Goal: Find contact information: Find contact information

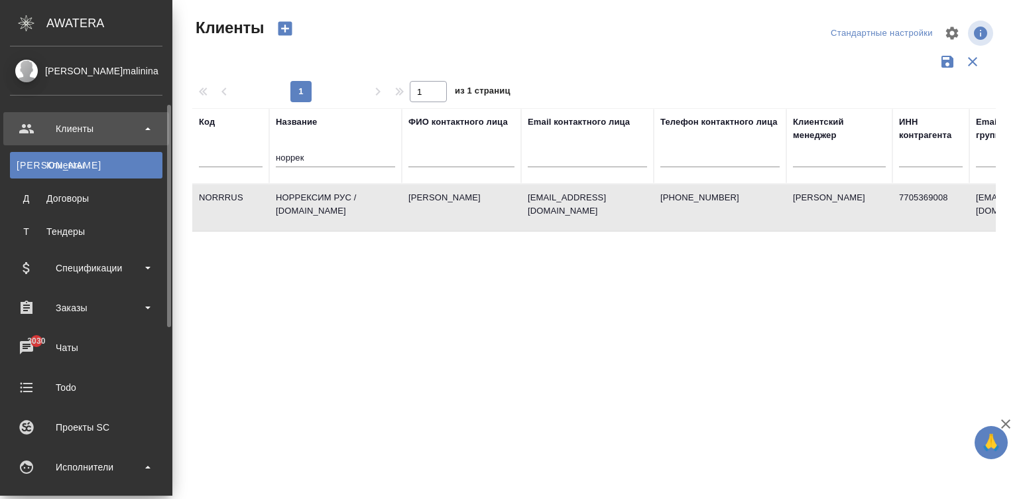
select select "RU"
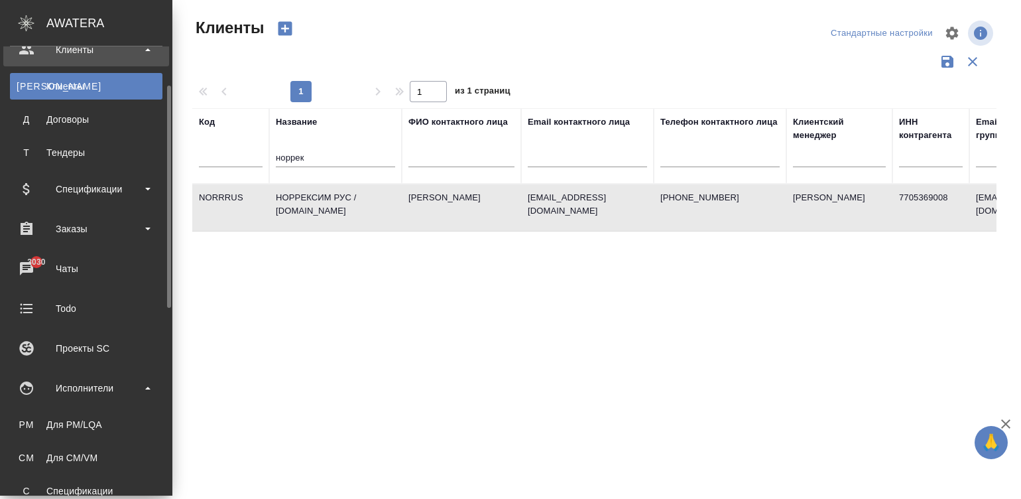
scroll to position [99, 0]
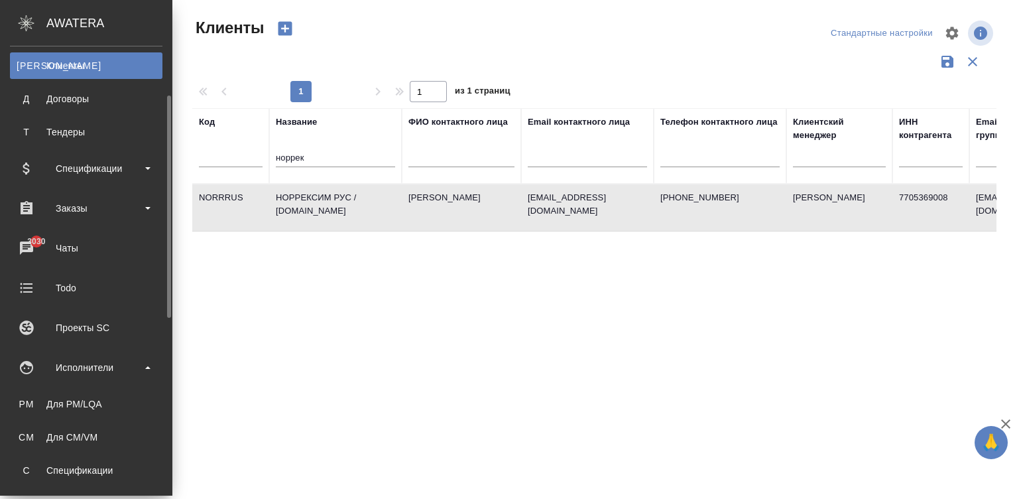
click at [32, 466] on div "Спецификации" at bounding box center [86, 470] width 139 height 13
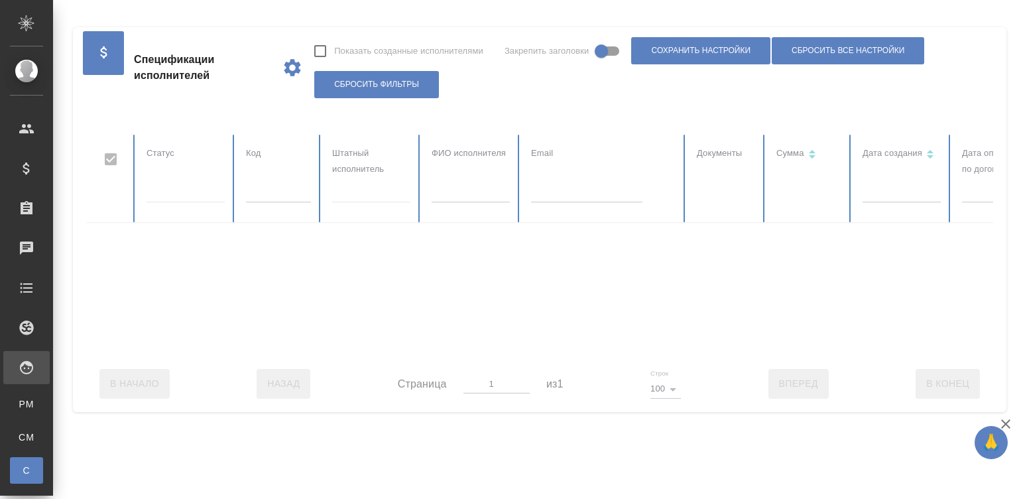
checkbox input "false"
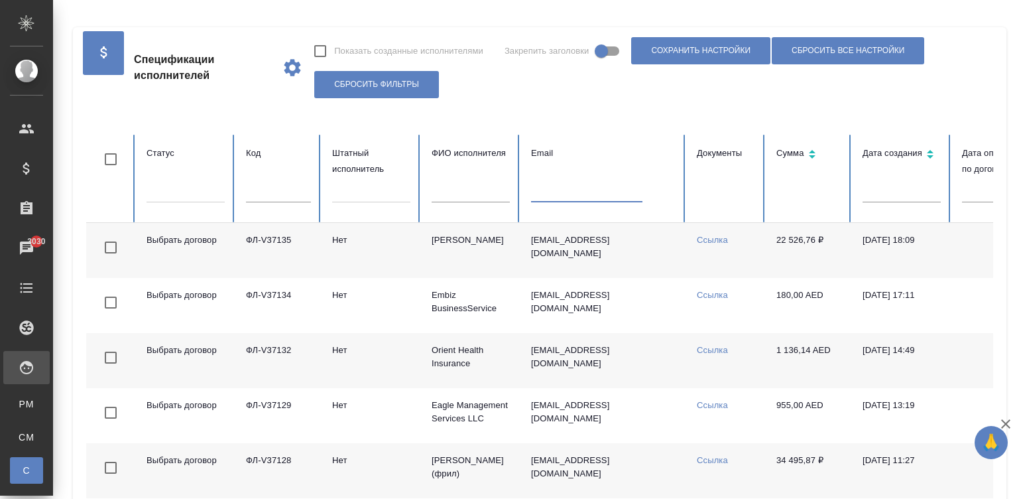
click at [572, 198] on input "text" at bounding box center [586, 193] width 111 height 19
paste input "galran@yandex.ru"
type input "galran@yandex.ru"
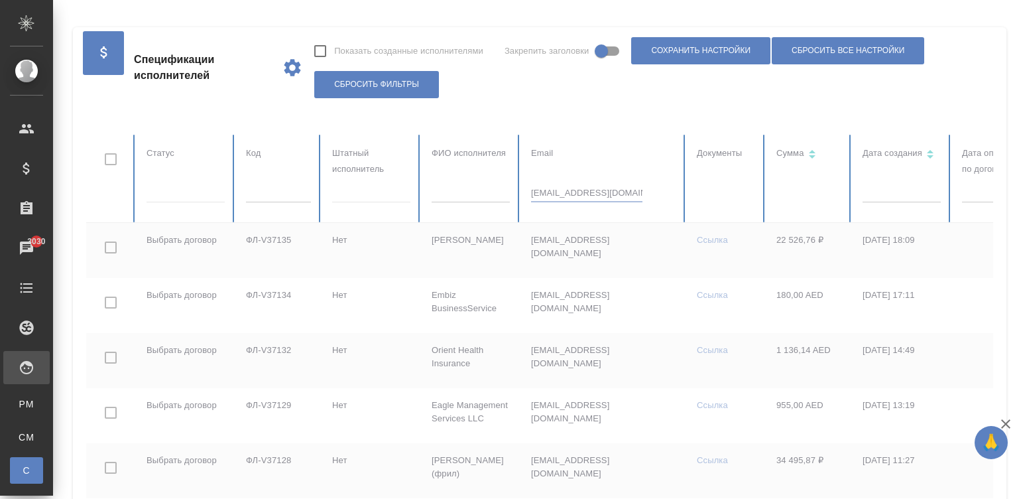
checkbox input "true"
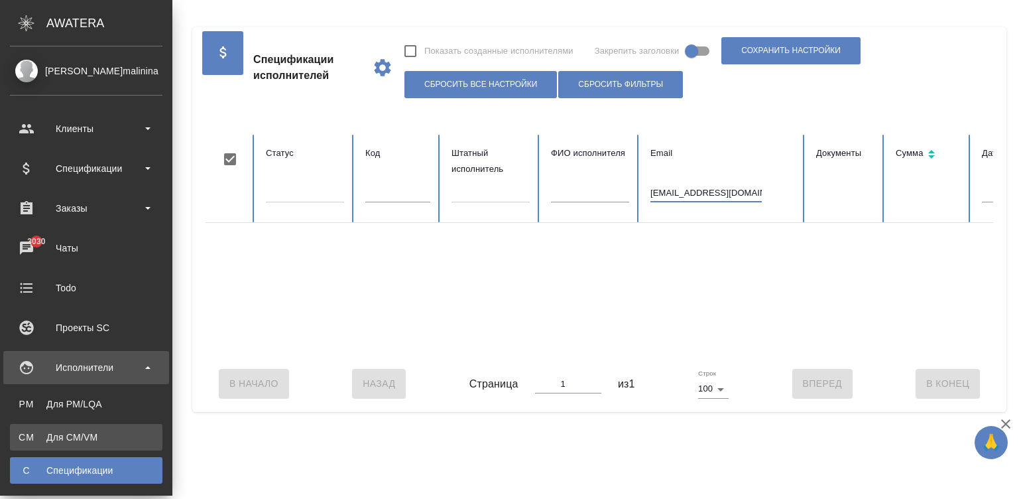
type input "galran@yandex.ru"
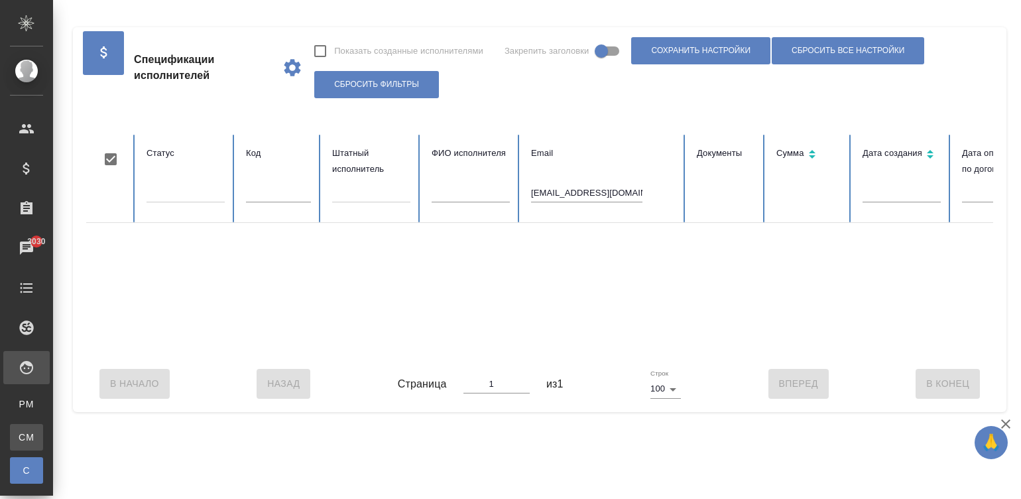
click at [20, 438] on div "Для CM/VM" at bounding box center [10, 436] width 20 height 13
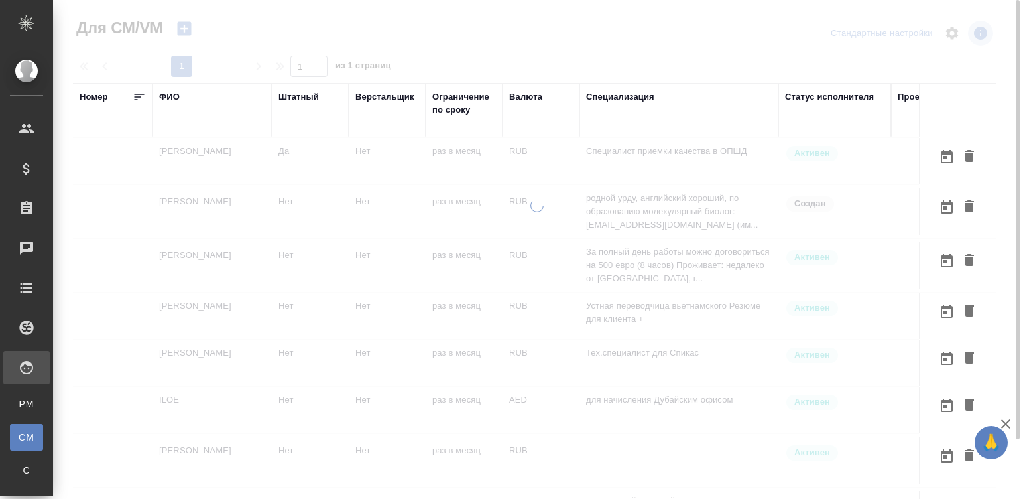
click at [614, 164] on td "Специалист приемки качества в ОПШД" at bounding box center [679, 161] width 199 height 46
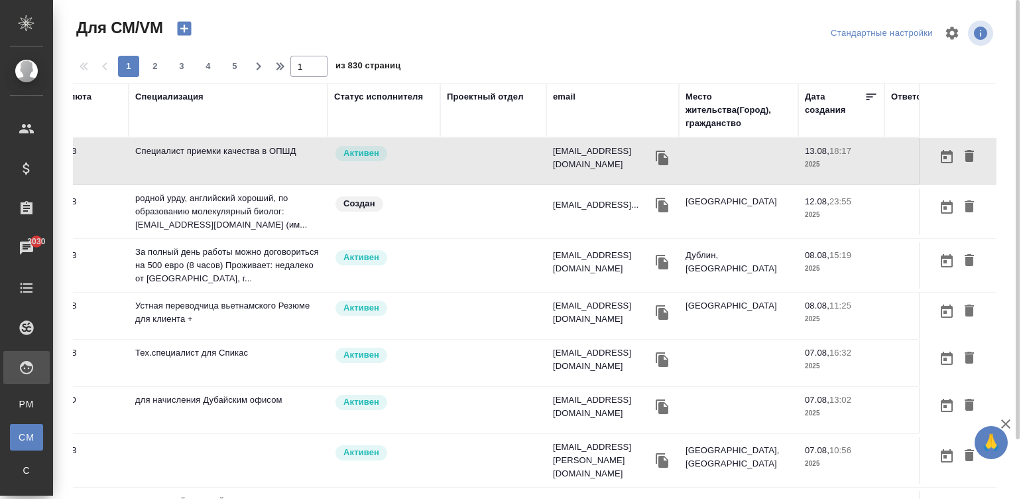
scroll to position [0, 506]
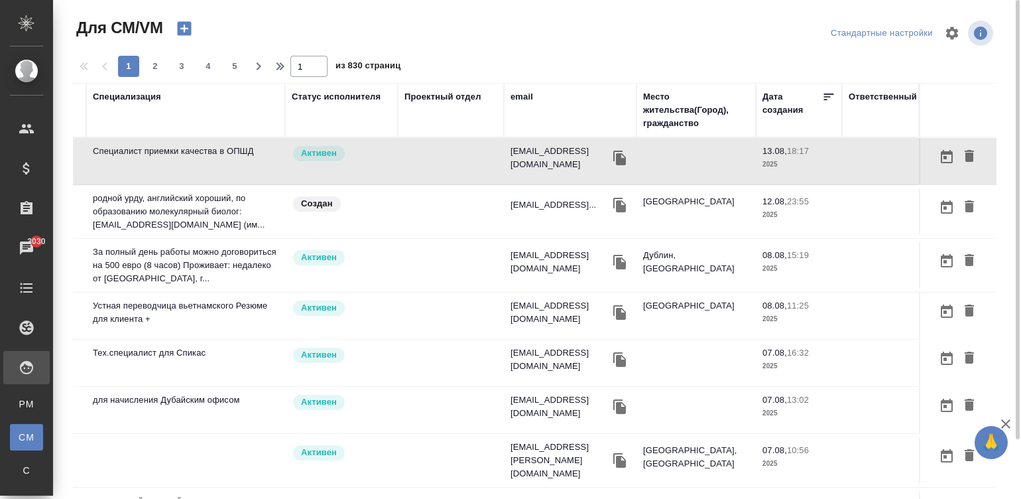
click at [511, 93] on div "email" at bounding box center [522, 96] width 23 height 13
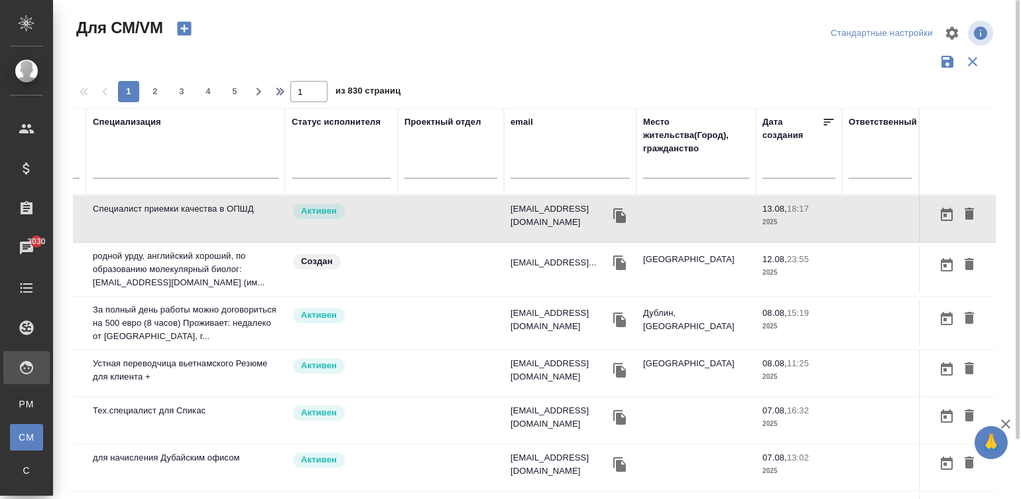
click at [570, 170] on input "text" at bounding box center [570, 170] width 119 height 17
paste input "galran@yandex.ru"
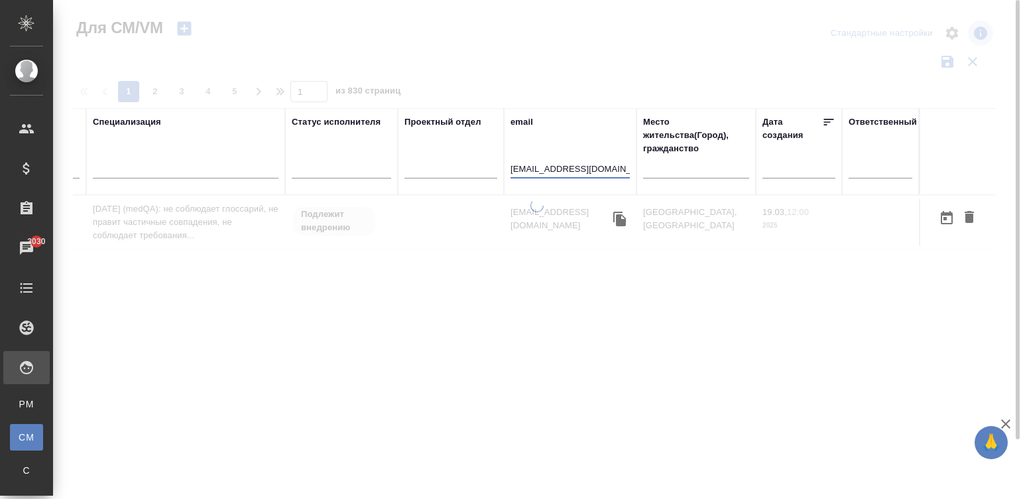
scroll to position [0, 493]
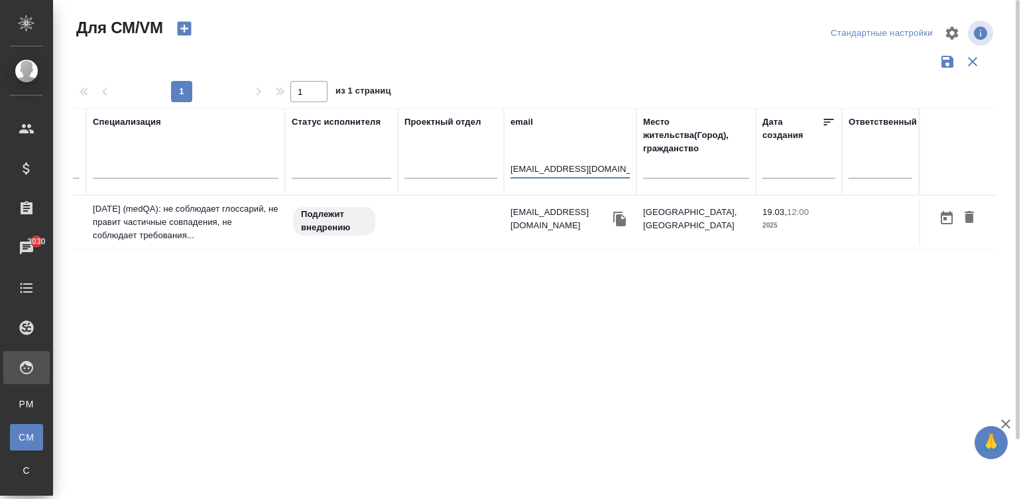
type input "galran@yandex.ru"
click at [434, 214] on td at bounding box center [451, 222] width 106 height 46
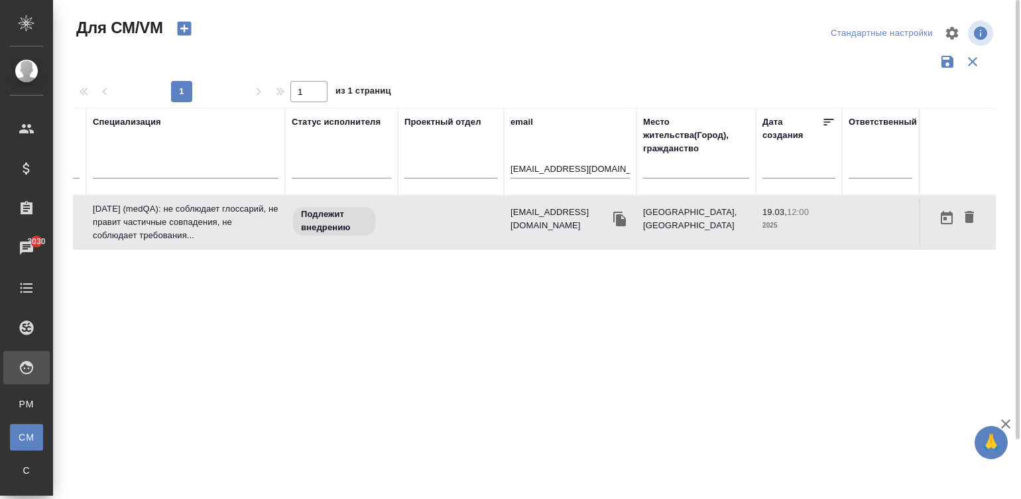
click at [434, 214] on td at bounding box center [451, 222] width 106 height 46
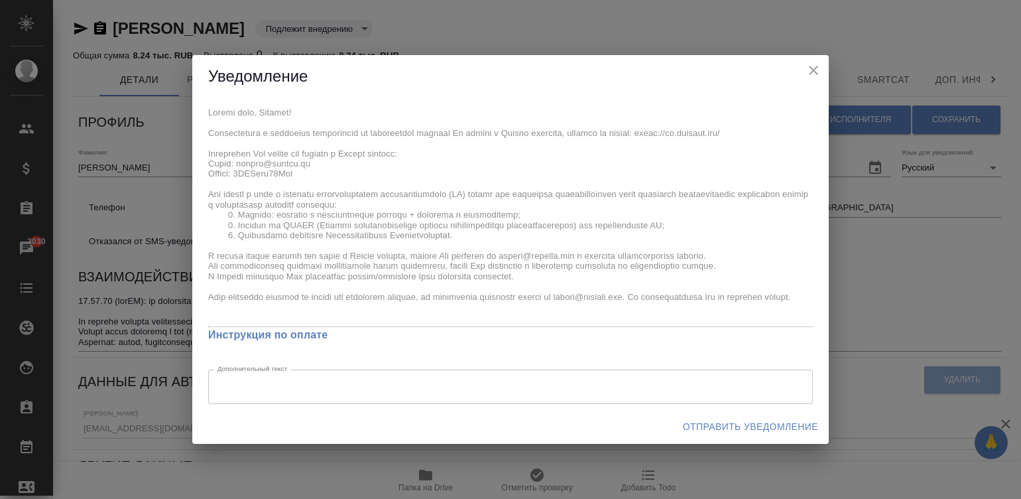
click at [717, 422] on span "Отправить уведомление" at bounding box center [750, 426] width 135 height 17
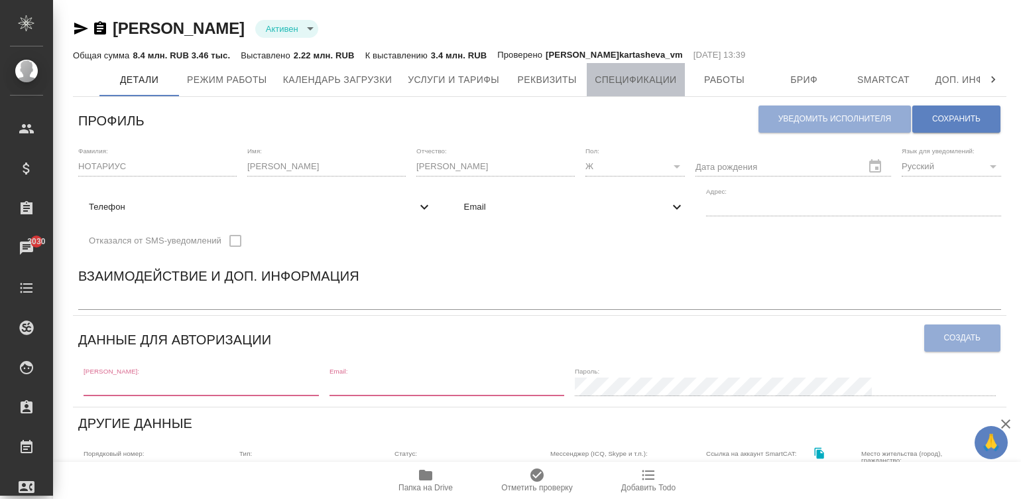
click at [638, 73] on span "Спецификации" at bounding box center [636, 80] width 82 height 17
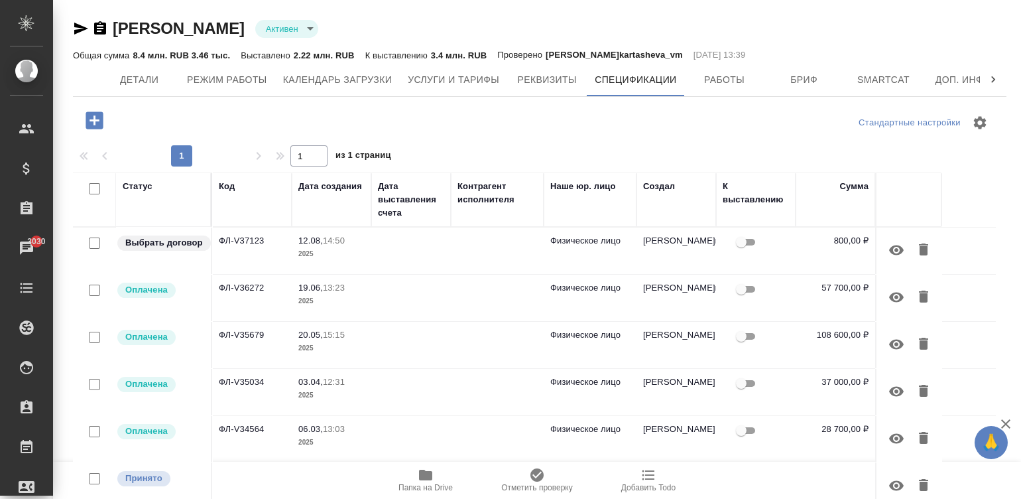
click at [456, 255] on td at bounding box center [497, 250] width 93 height 46
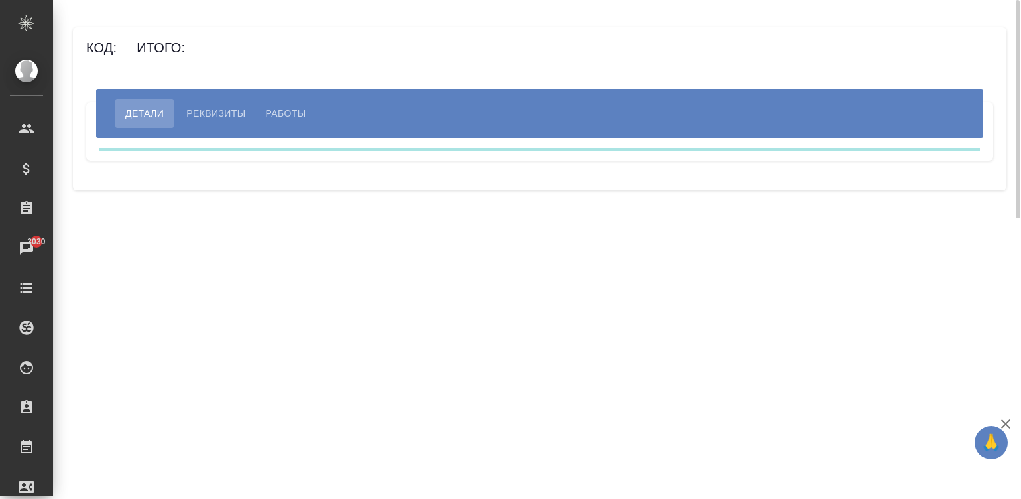
click at [690, 32] on div "Код: Итого: Детали Реквизиты Работы" at bounding box center [540, 108] width 934 height 163
click at [369, 27] on div "Код: Итого: [PERSON_NAME] Работы" at bounding box center [540, 108] width 934 height 163
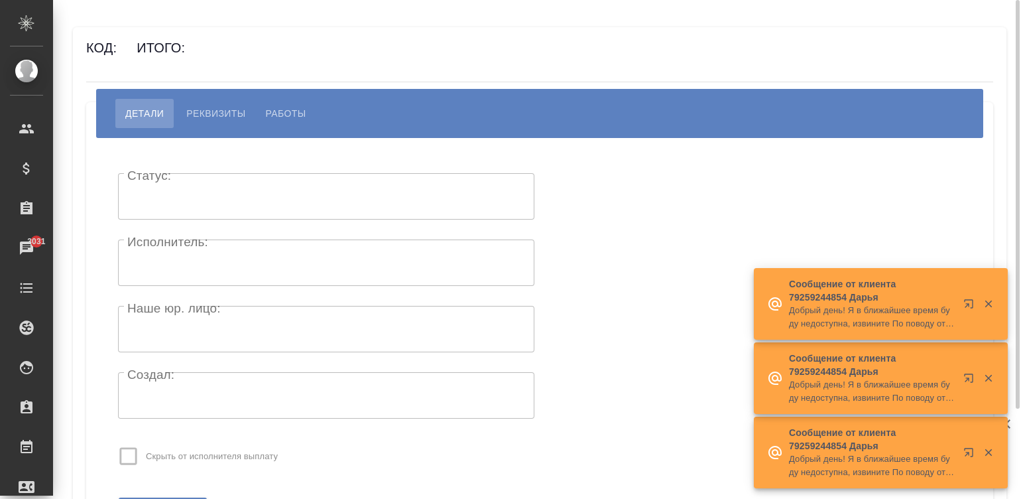
click at [808, 213] on div "Статус: ​ Статус: Исполнитель: Исполнитель: Наше юр. лицо: Наше юр. лицо: Созда…" at bounding box center [540, 323] width 854 height 331
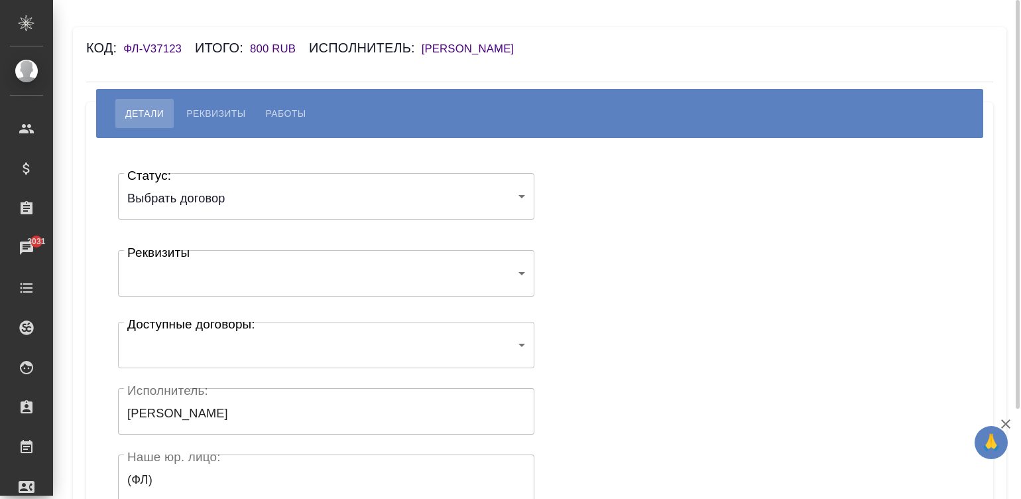
click at [279, 109] on span "Работы" at bounding box center [286, 113] width 40 height 16
select select "10"
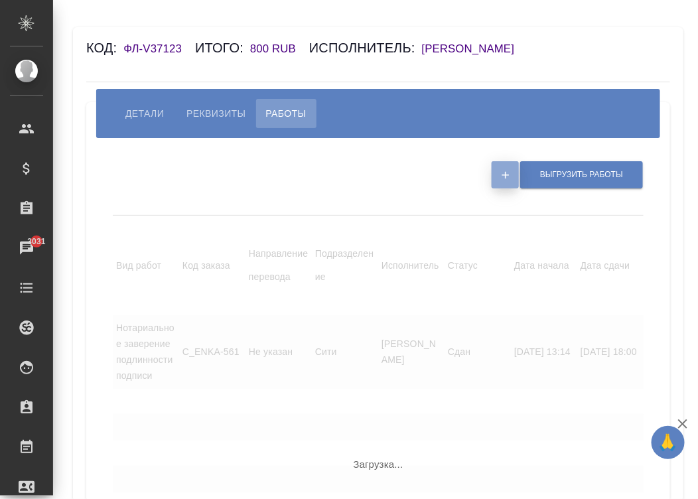
click at [497, 188] on button "button" at bounding box center [504, 174] width 27 height 27
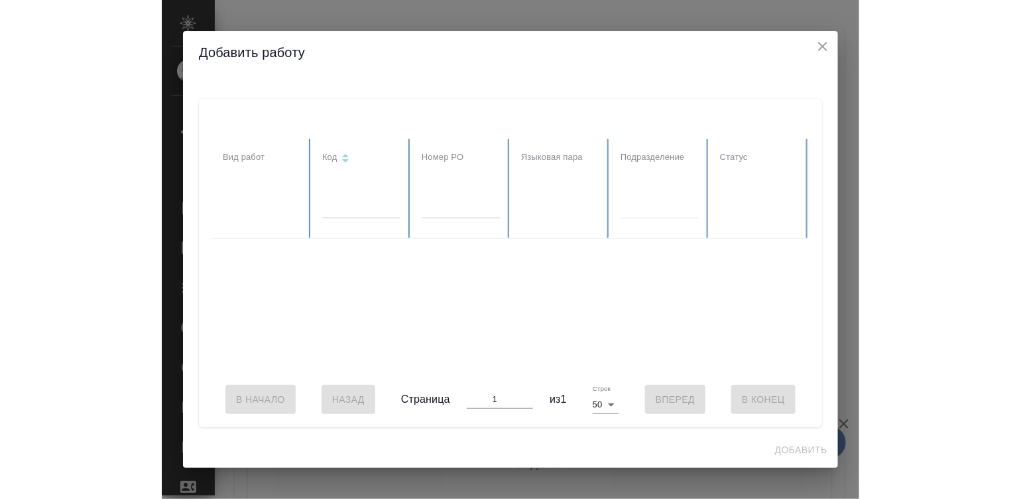
scroll to position [0, 522]
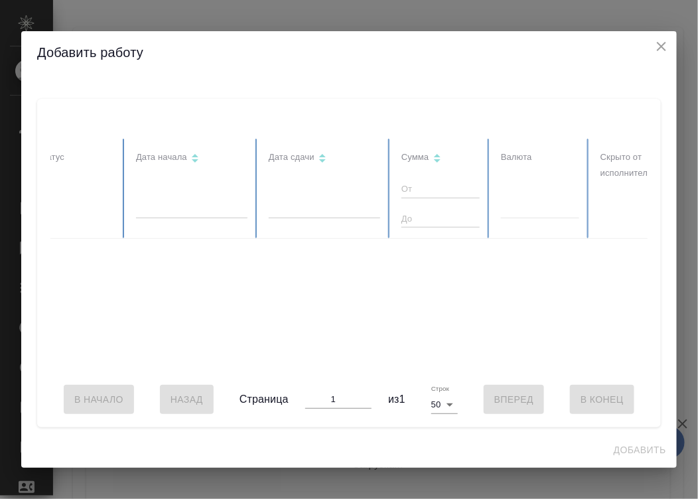
click at [551, 184] on div at bounding box center [158, 255] width 1260 height 233
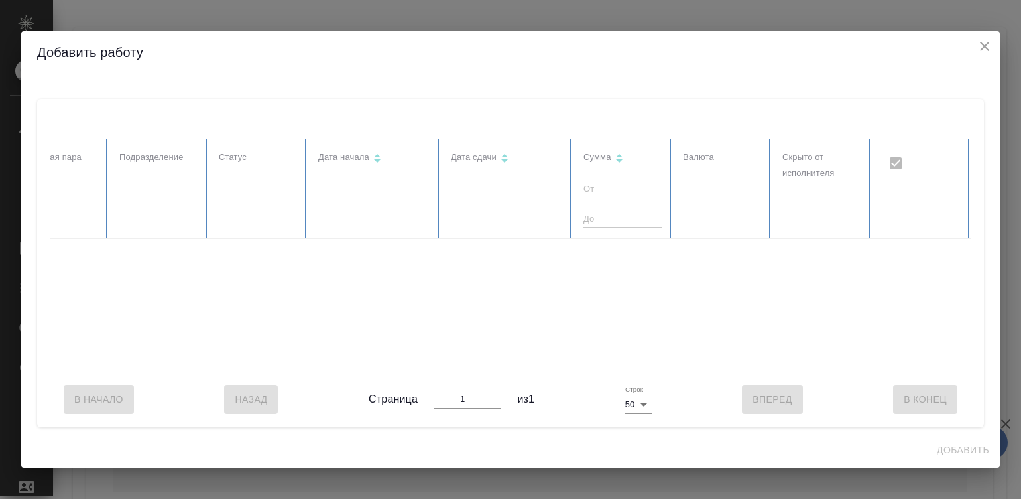
scroll to position [0, 339]
click at [983, 40] on icon "close" at bounding box center [985, 46] width 16 height 16
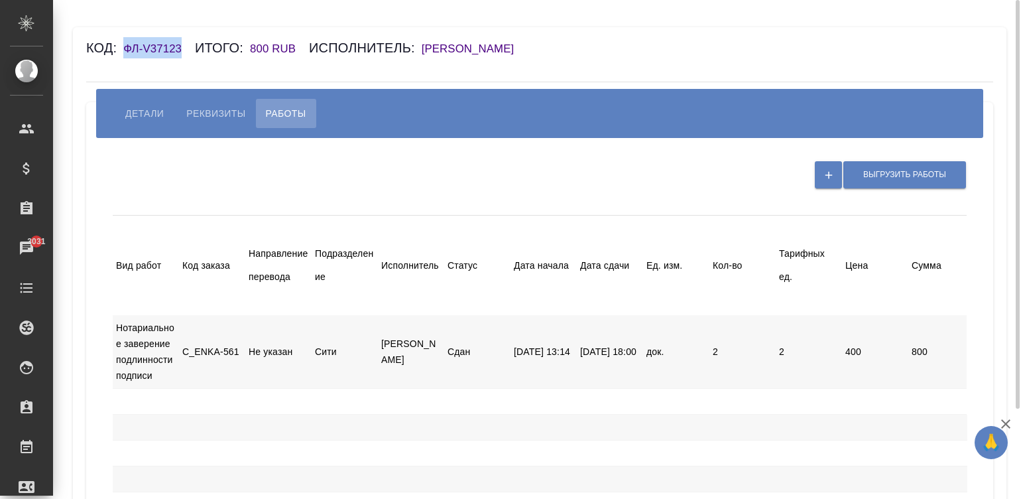
drag, startPoint x: 179, startPoint y: 46, endPoint x: 124, endPoint y: 50, distance: 55.1
click at [124, 50] on h6 "ФЛ-V37123" at bounding box center [159, 48] width 72 height 13
copy h6 "ФЛ-V37123"
click at [825, 185] on button "button" at bounding box center [828, 174] width 27 height 27
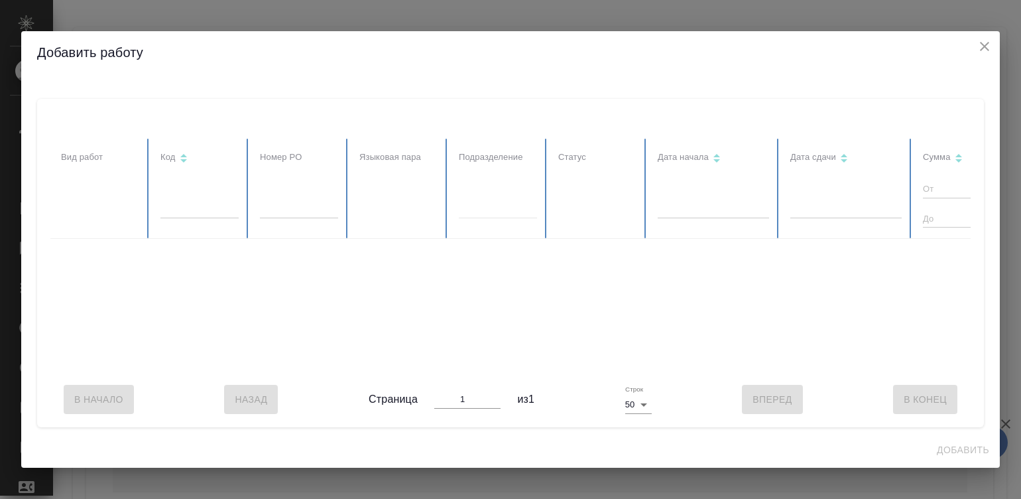
click at [976, 38] on button "close" at bounding box center [985, 46] width 20 height 20
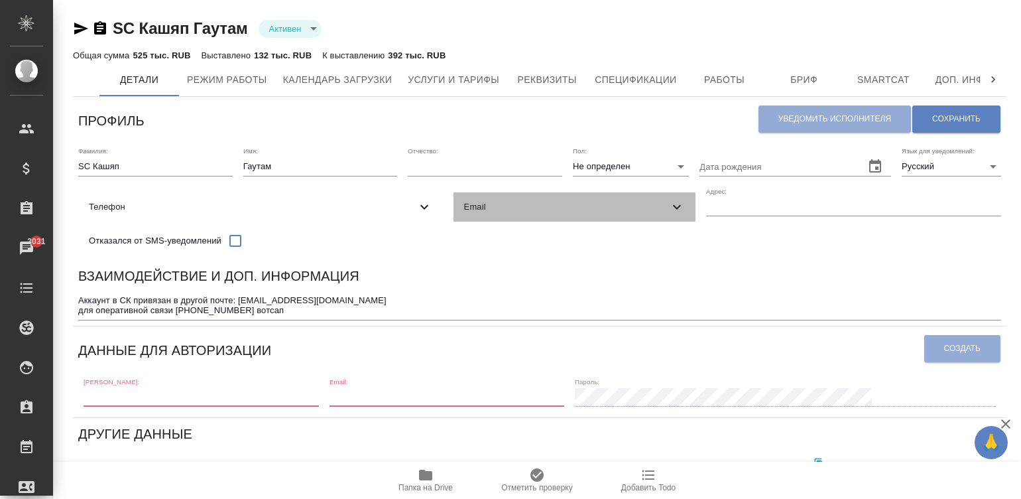
click at [464, 214] on span "Email" at bounding box center [567, 206] width 206 height 13
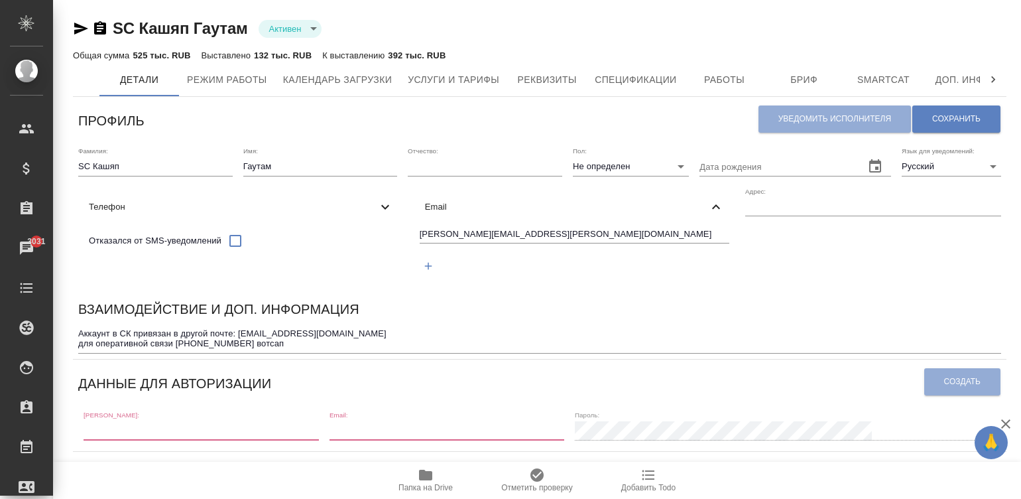
click at [420, 243] on input "[PERSON_NAME][EMAIL_ADDRESS][PERSON_NAME][DOMAIN_NAME]" at bounding box center [575, 235] width 310 height 17
click at [745, 288] on div "Адрес:" at bounding box center [873, 237] width 256 height 101
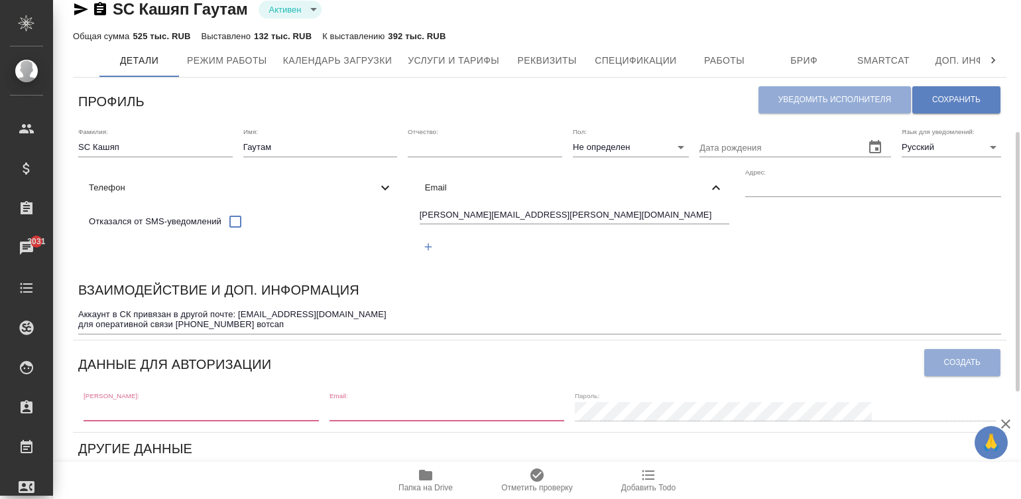
scroll to position [139, 0]
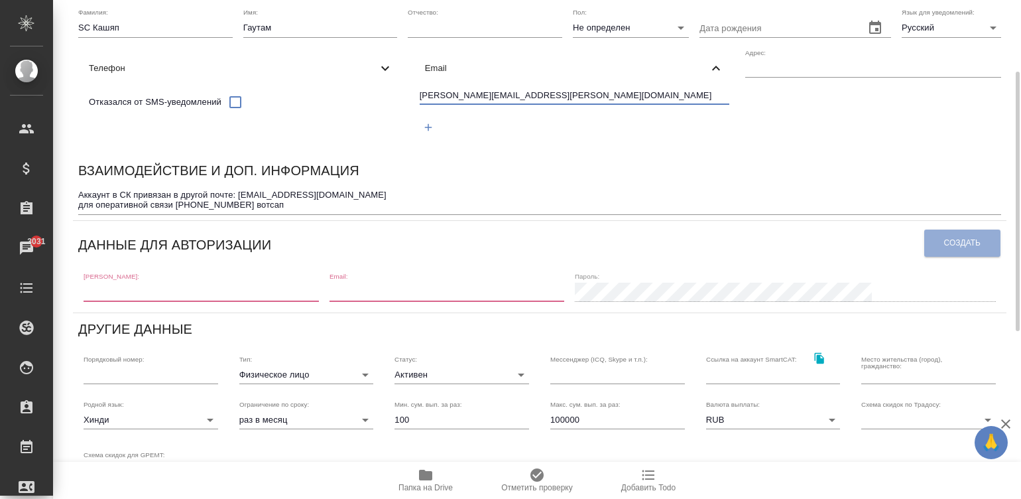
click at [420, 105] on input "[PERSON_NAME][EMAIL_ADDRESS][PERSON_NAME][DOMAIN_NAME]" at bounding box center [575, 96] width 310 height 17
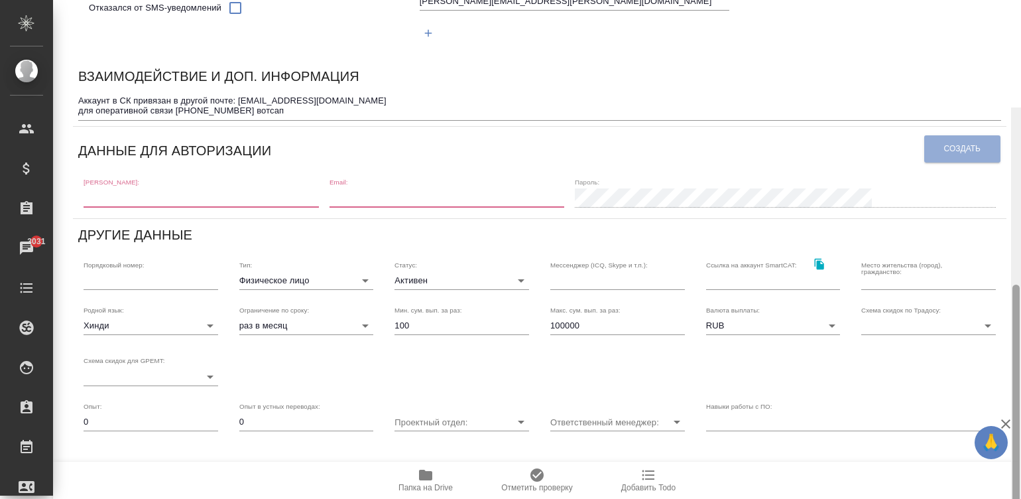
scroll to position [200, 0]
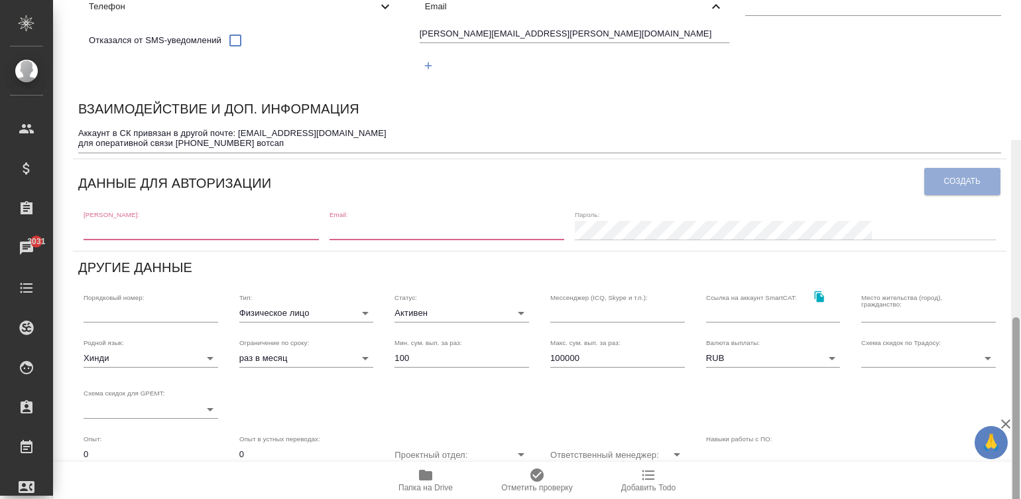
drag, startPoint x: 1018, startPoint y: 103, endPoint x: 1019, endPoint y: 135, distance: 31.8
click at [1019, 317] on div at bounding box center [1016, 446] width 7 height 259
click at [285, 239] on div "[PERSON_NAME]:" at bounding box center [201, 224] width 235 height 29
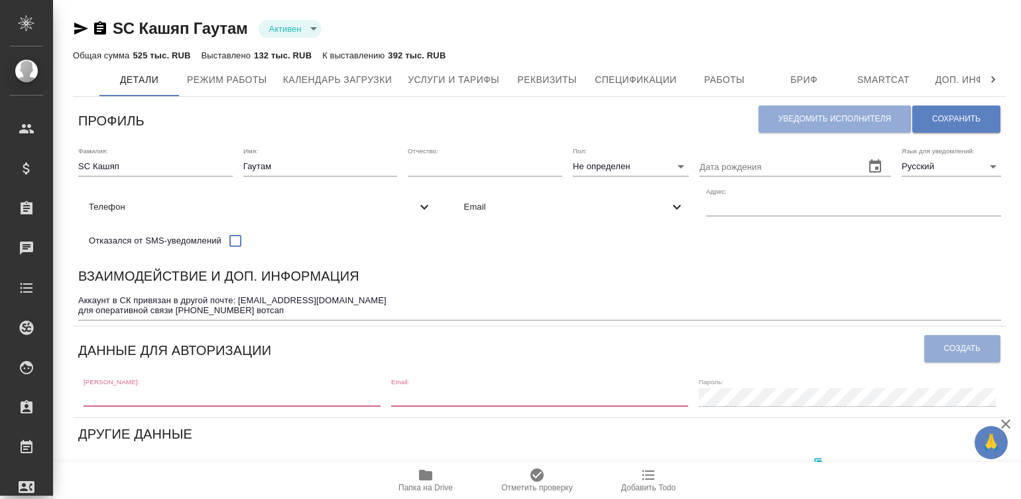
type input "active"
click at [182, 397] on div "[PERSON_NAME]:" at bounding box center [201, 391] width 235 height 29
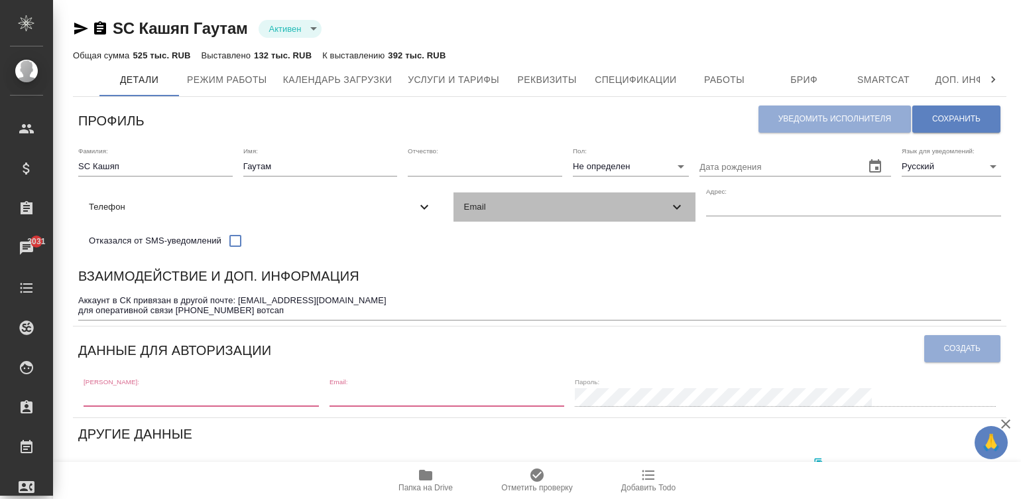
click at [464, 214] on span "Email" at bounding box center [567, 206] width 206 height 13
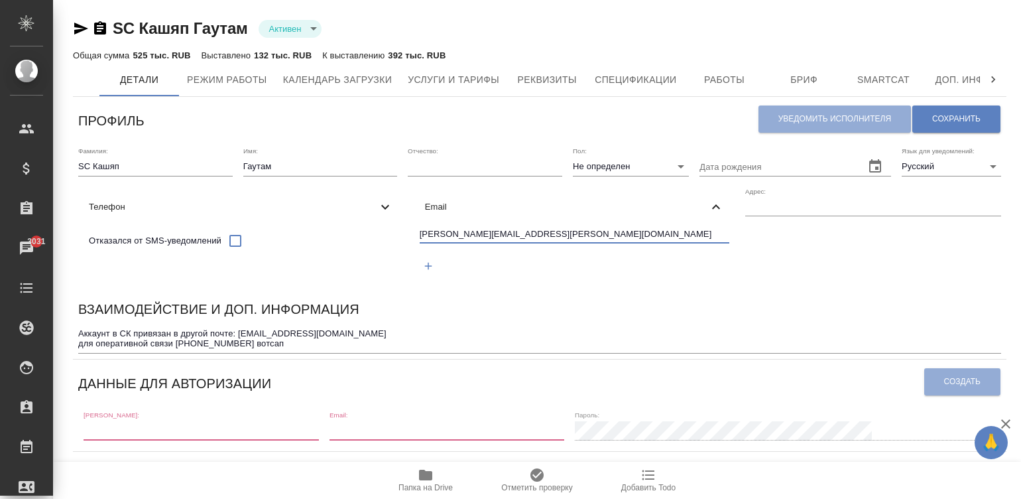
click at [420, 243] on input "[PERSON_NAME][EMAIL_ADDRESS][PERSON_NAME][DOMAIN_NAME]" at bounding box center [575, 235] width 310 height 17
click at [489, 283] on div "[PERSON_NAME][EMAIL_ADDRESS][PERSON_NAME][DOMAIN_NAME]" at bounding box center [574, 252] width 321 height 61
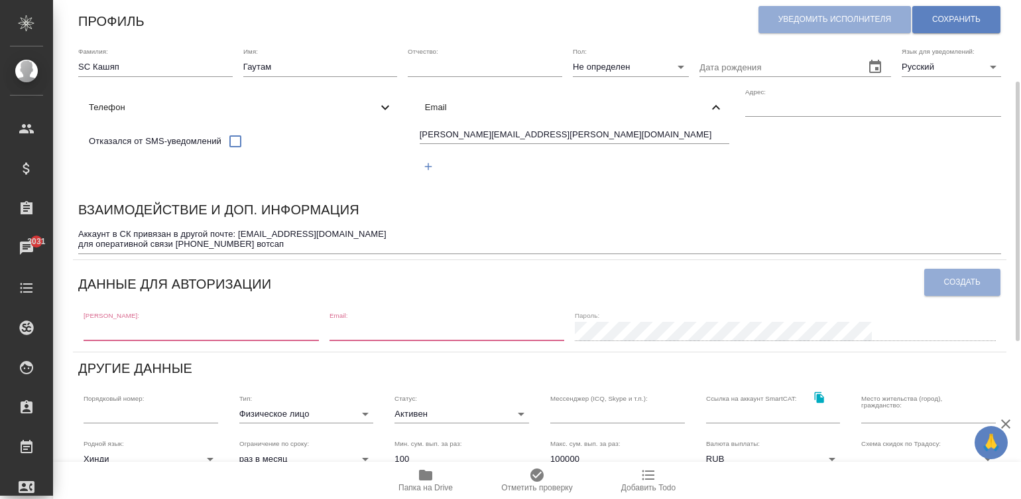
scroll to position [119, 0]
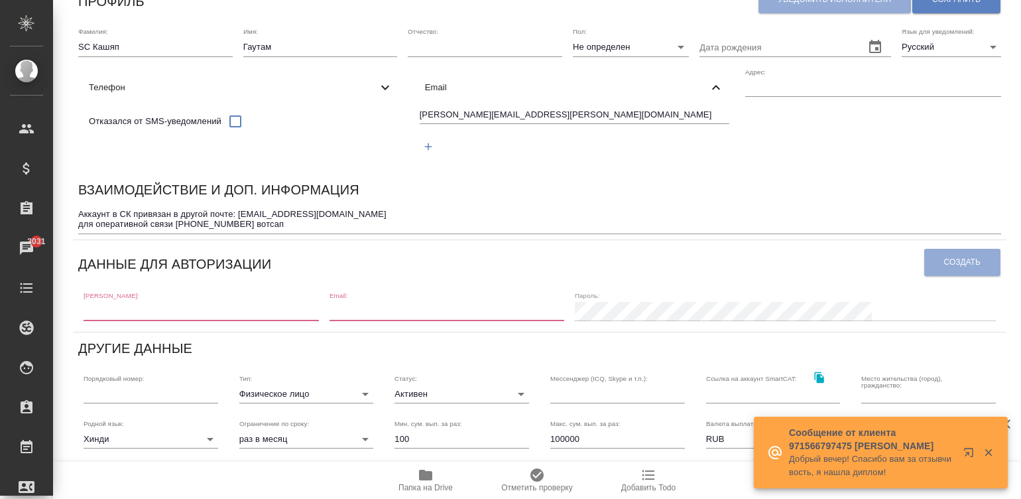
click at [984, 443] on div at bounding box center [979, 452] width 48 height 27
